Goal: Check status: Check status

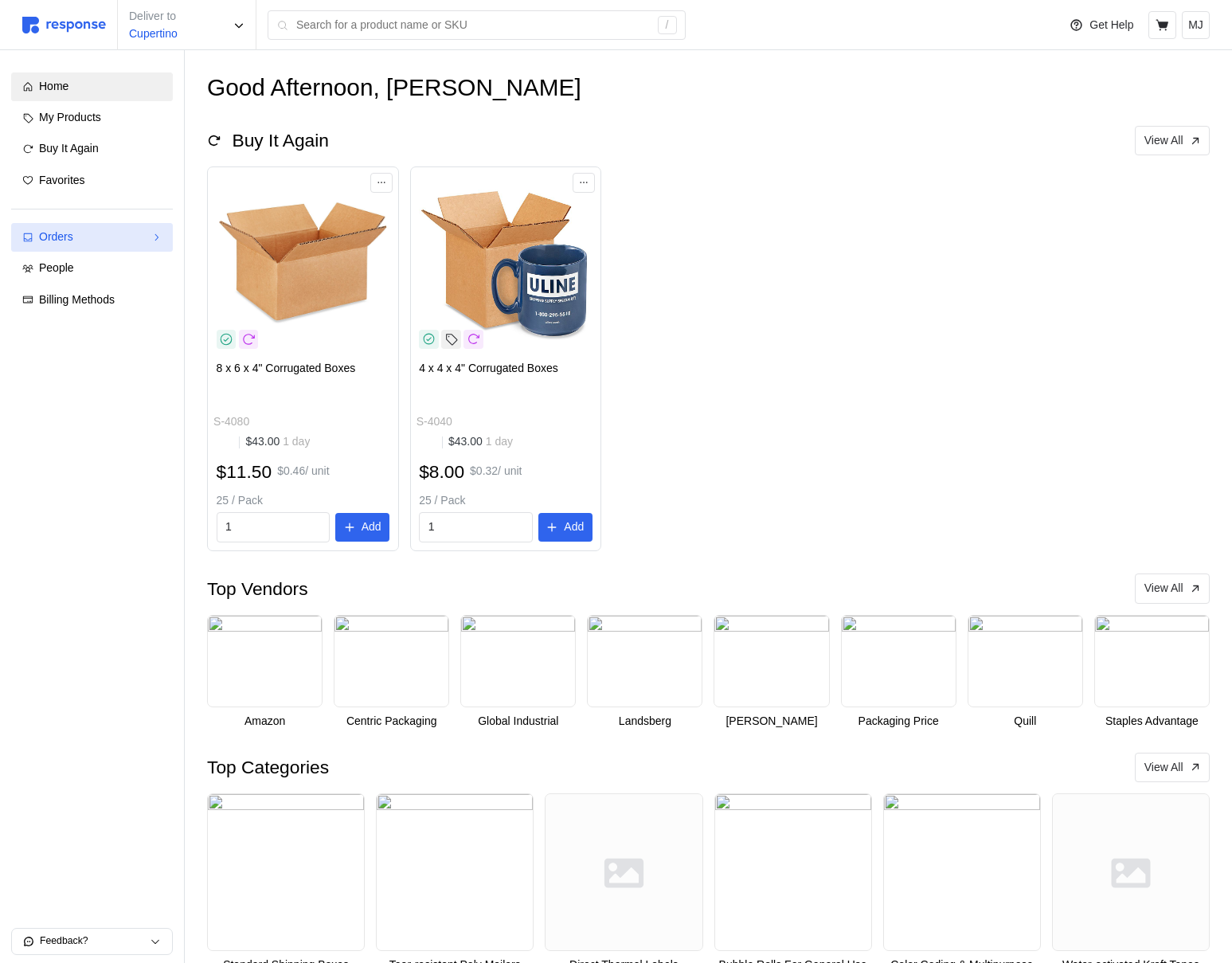
click at [130, 239] on div "Orders" at bounding box center [91, 237] width 106 height 17
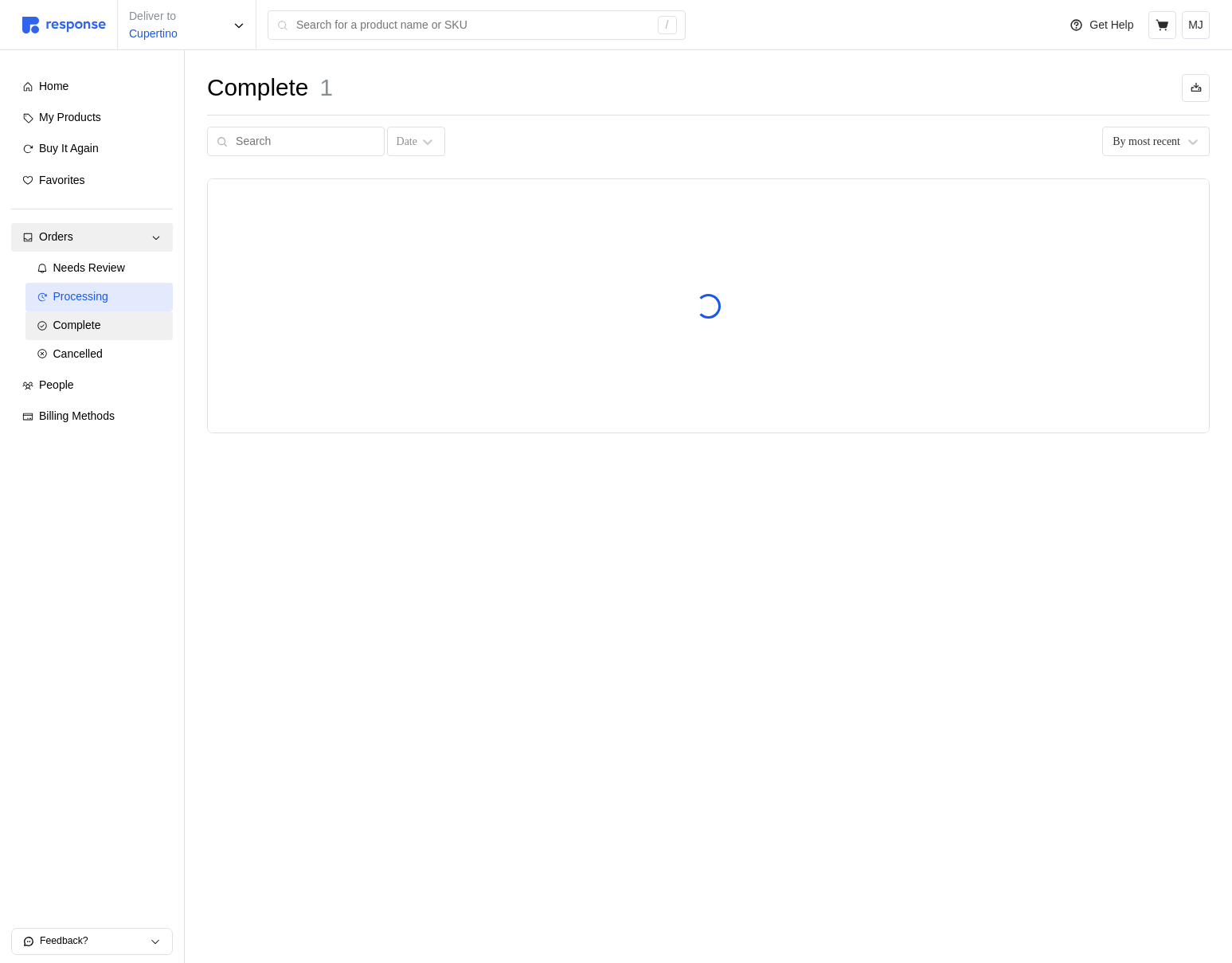
click at [94, 292] on span "Processing" at bounding box center [81, 295] width 55 height 13
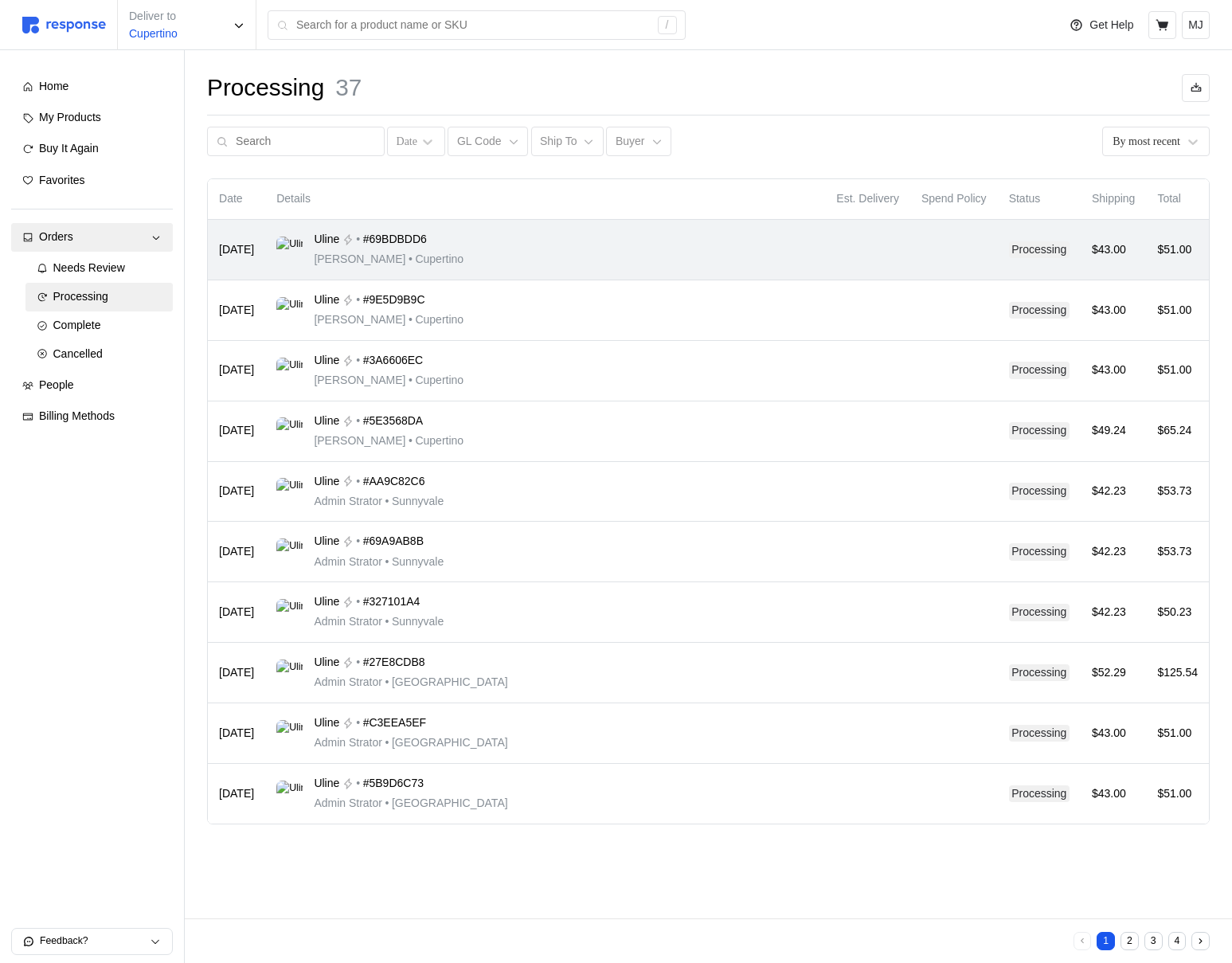
click at [675, 260] on div "Uline • #69BDBDD6 Michael Jordan • Cupertino" at bounding box center [544, 250] width 537 height 38
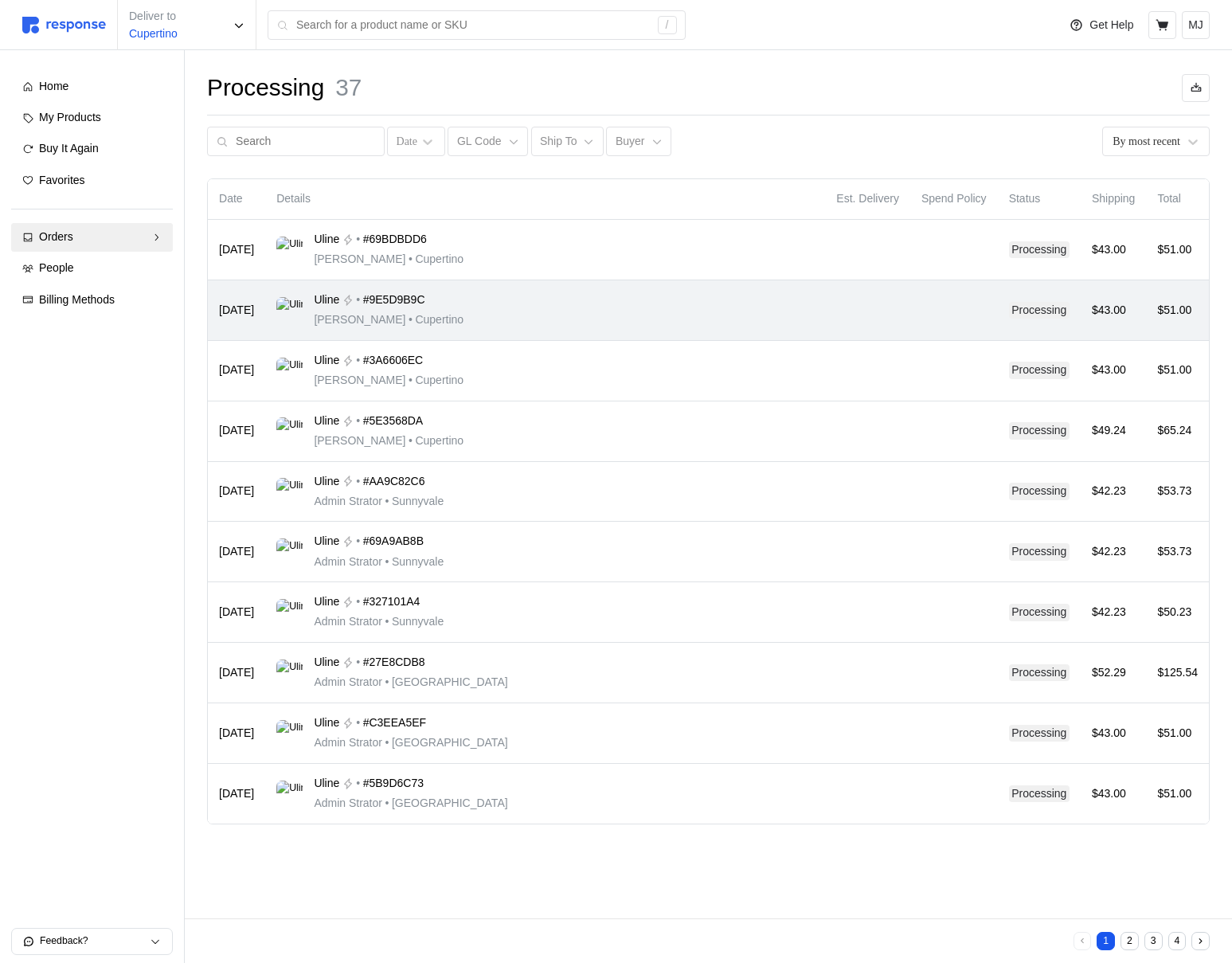
click at [463, 292] on div "Uline • #9E5D9B9C Michael Jordan • Cupertino" at bounding box center [544, 310] width 537 height 38
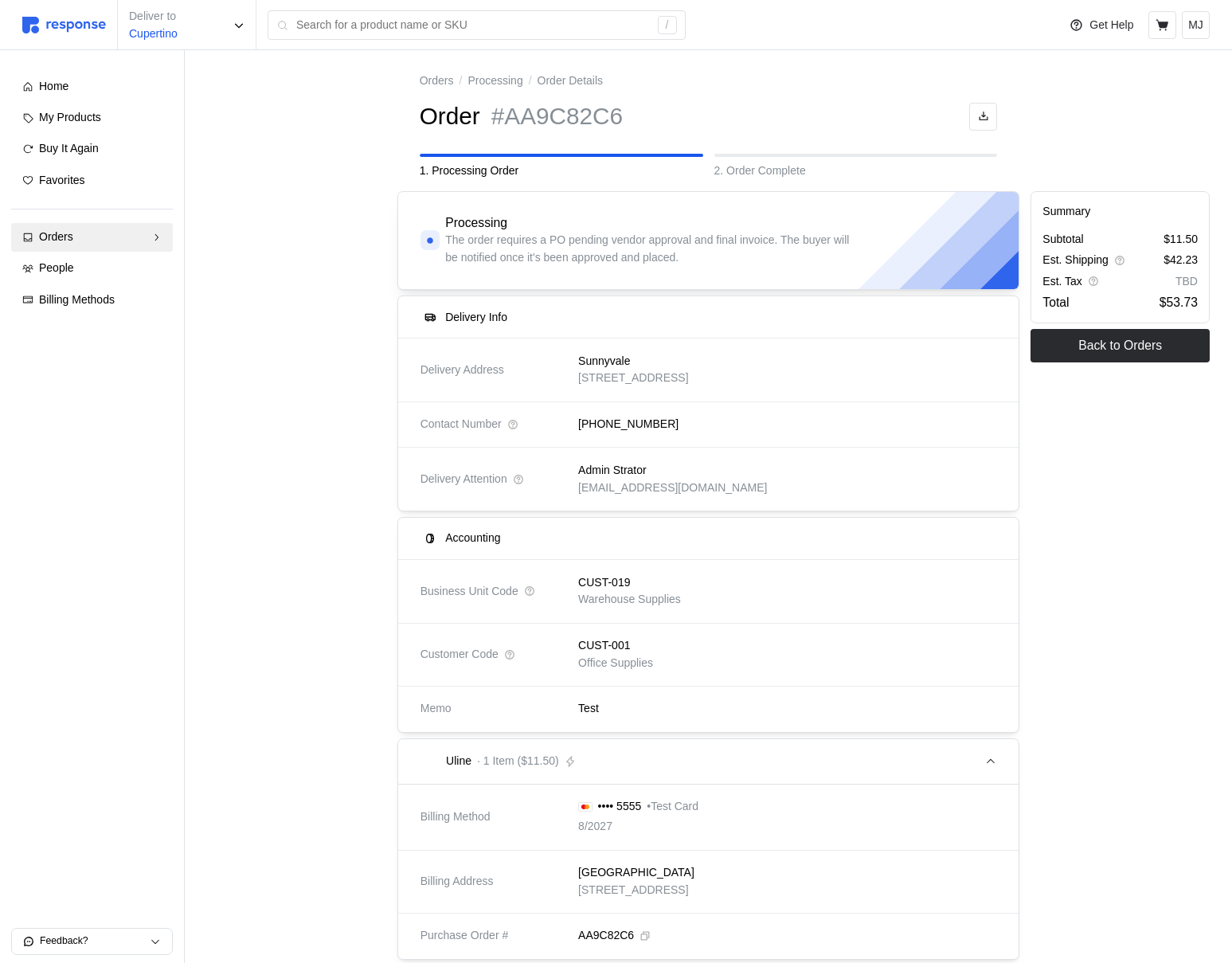
click at [637, 567] on div "CUST-019 Warehouse Supplies" at bounding box center [782, 591] width 429 height 56
click at [631, 585] on div "CUST-019" at bounding box center [630, 583] width 103 height 17
click at [592, 661] on p "Office Supplies" at bounding box center [615, 664] width 75 height 17
click at [587, 730] on div "Test" at bounding box center [781, 708] width 440 height 51
click at [594, 697] on div "Test" at bounding box center [782, 708] width 429 height 40
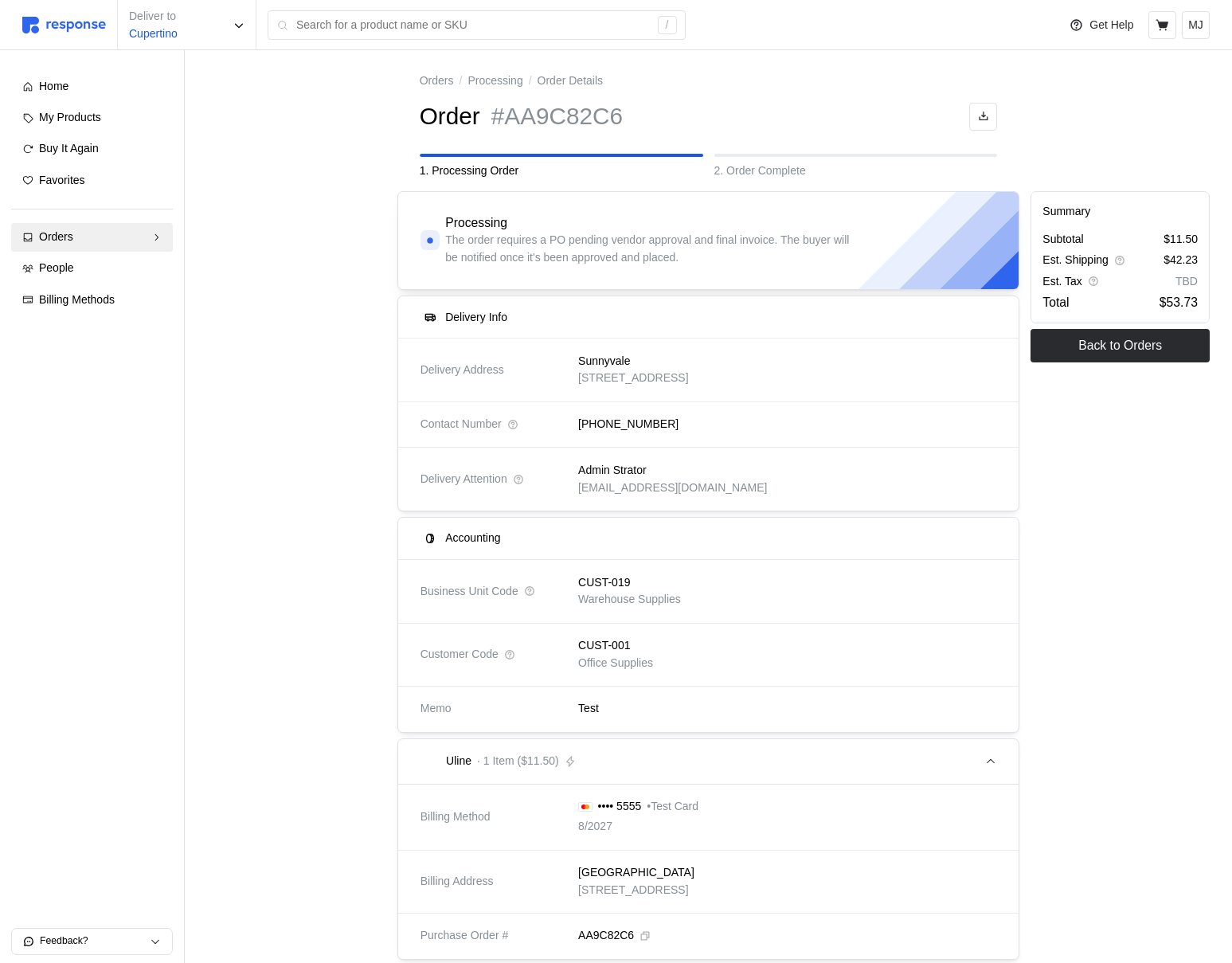
click at [625, 569] on div "CUST-019 Warehouse Supplies" at bounding box center [782, 591] width 429 height 56
click at [616, 591] on p "Warehouse Supplies" at bounding box center [630, 600] width 103 height 17
click at [616, 649] on p "CUST-001" at bounding box center [603, 646] width 51 height 17
